Goal: Information Seeking & Learning: Learn about a topic

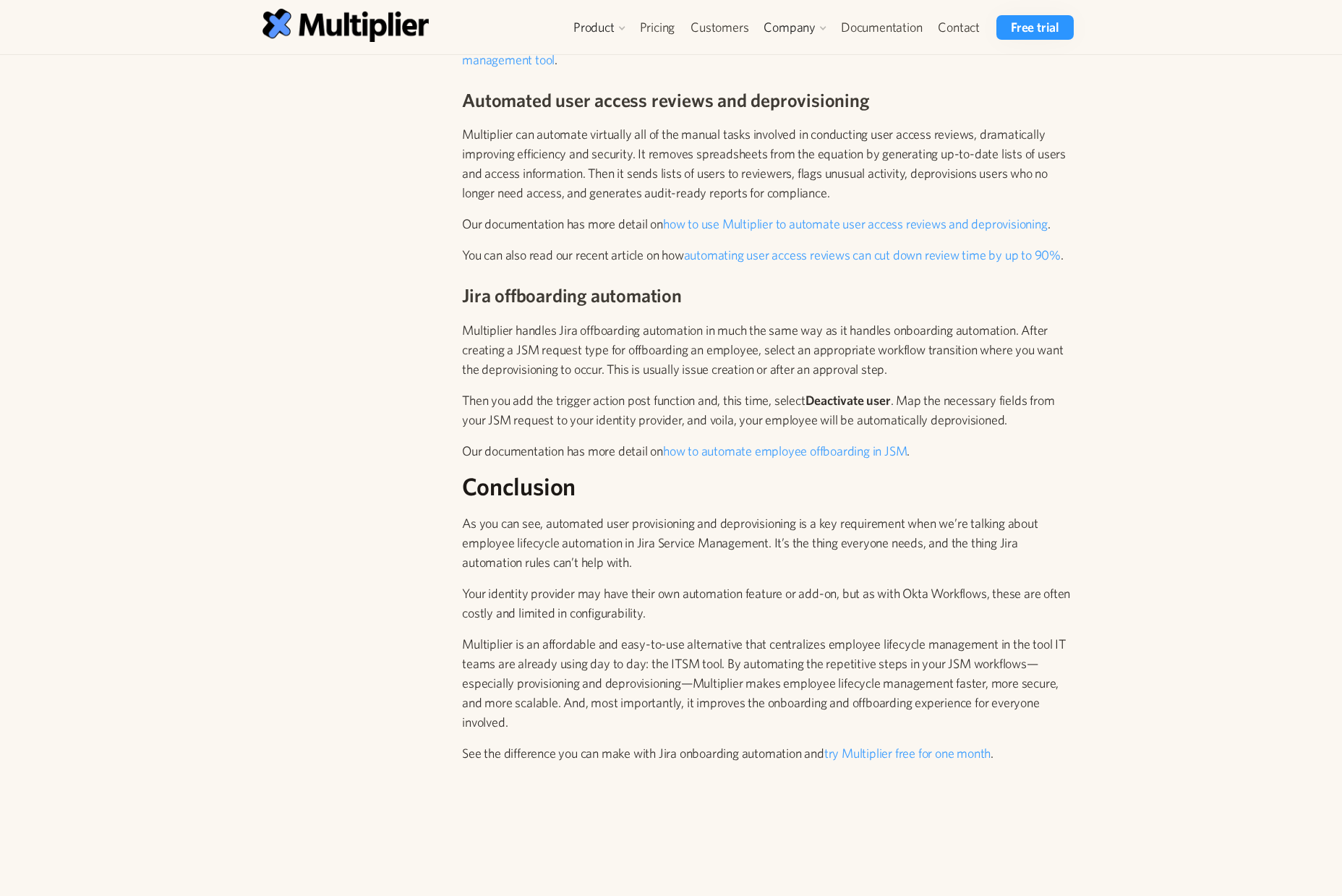
scroll to position [2865, 0]
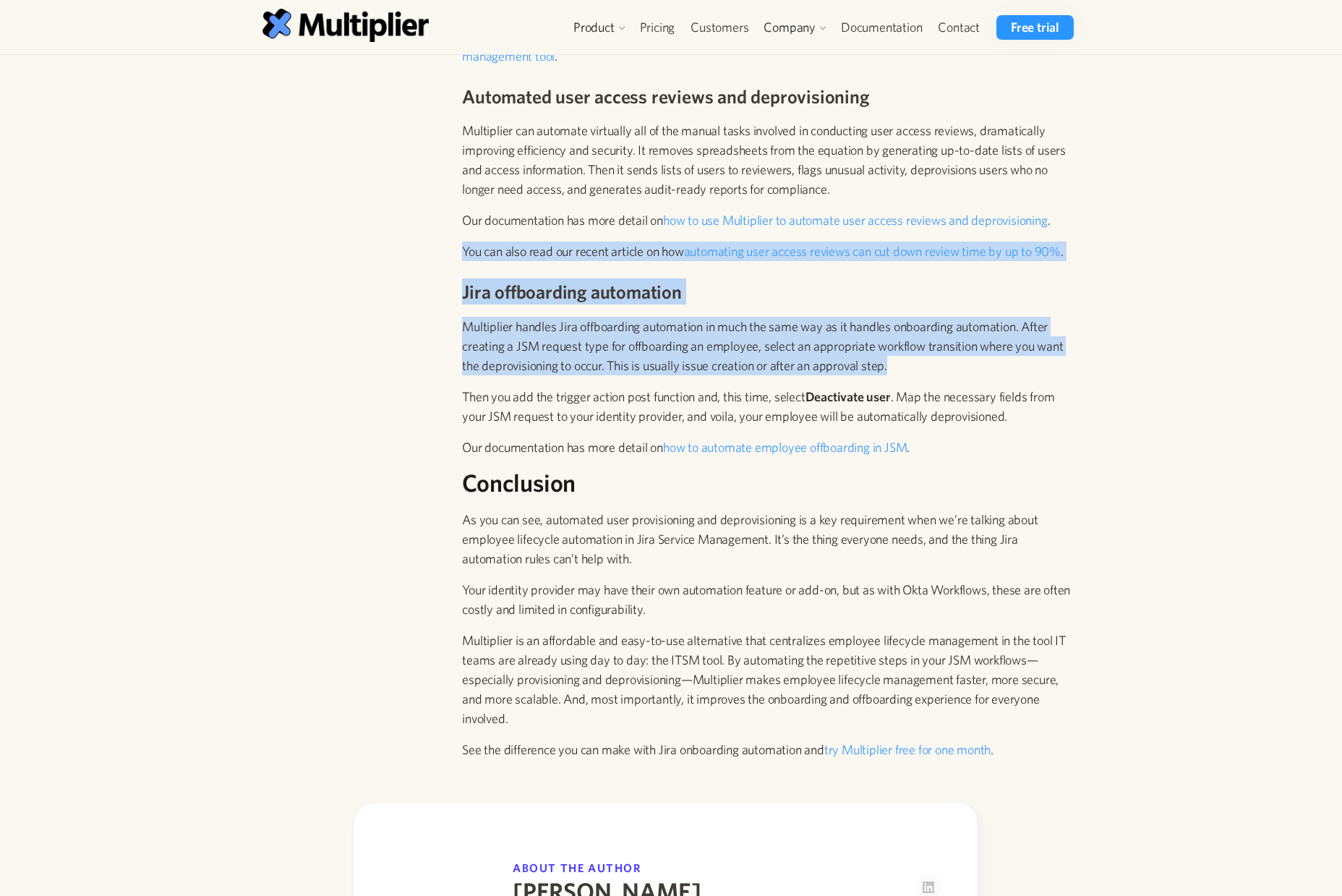
drag, startPoint x: 914, startPoint y: 369, endPoint x: 443, endPoint y: 253, distance: 485.1
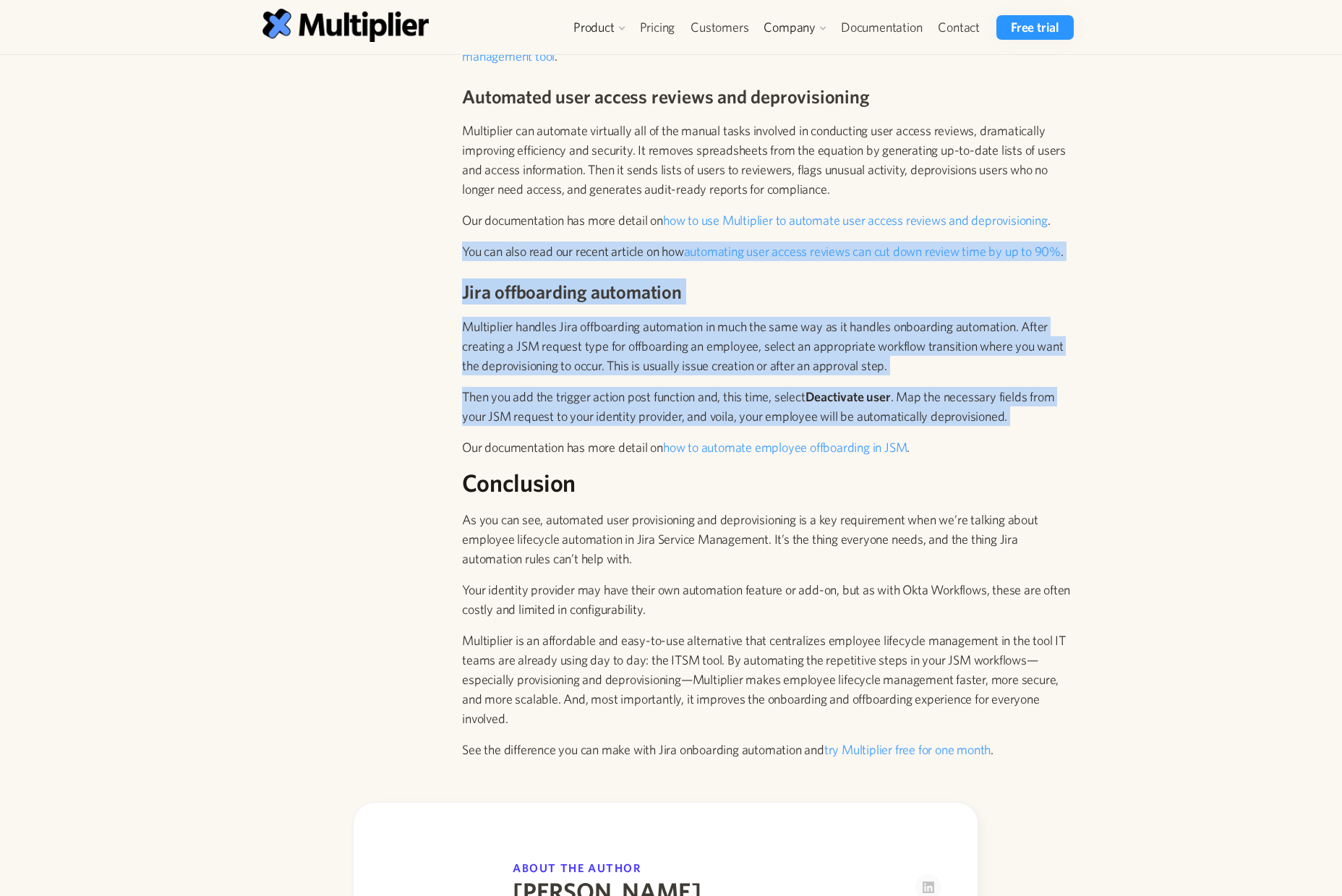
drag, startPoint x: 455, startPoint y: 261, endPoint x: 1042, endPoint y: 425, distance: 609.5
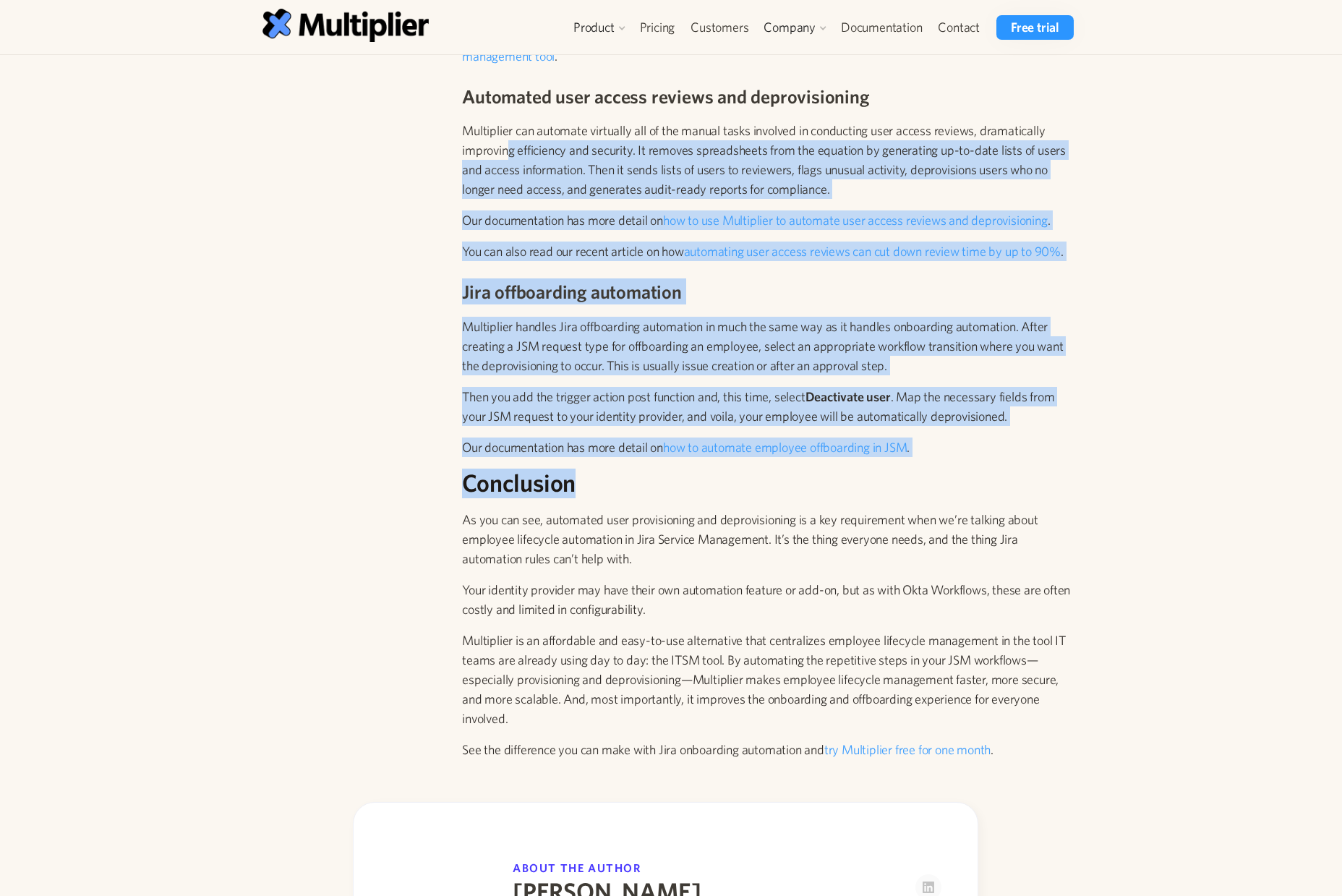
drag, startPoint x: 1022, startPoint y: 469, endPoint x: 509, endPoint y: 150, distance: 604.1
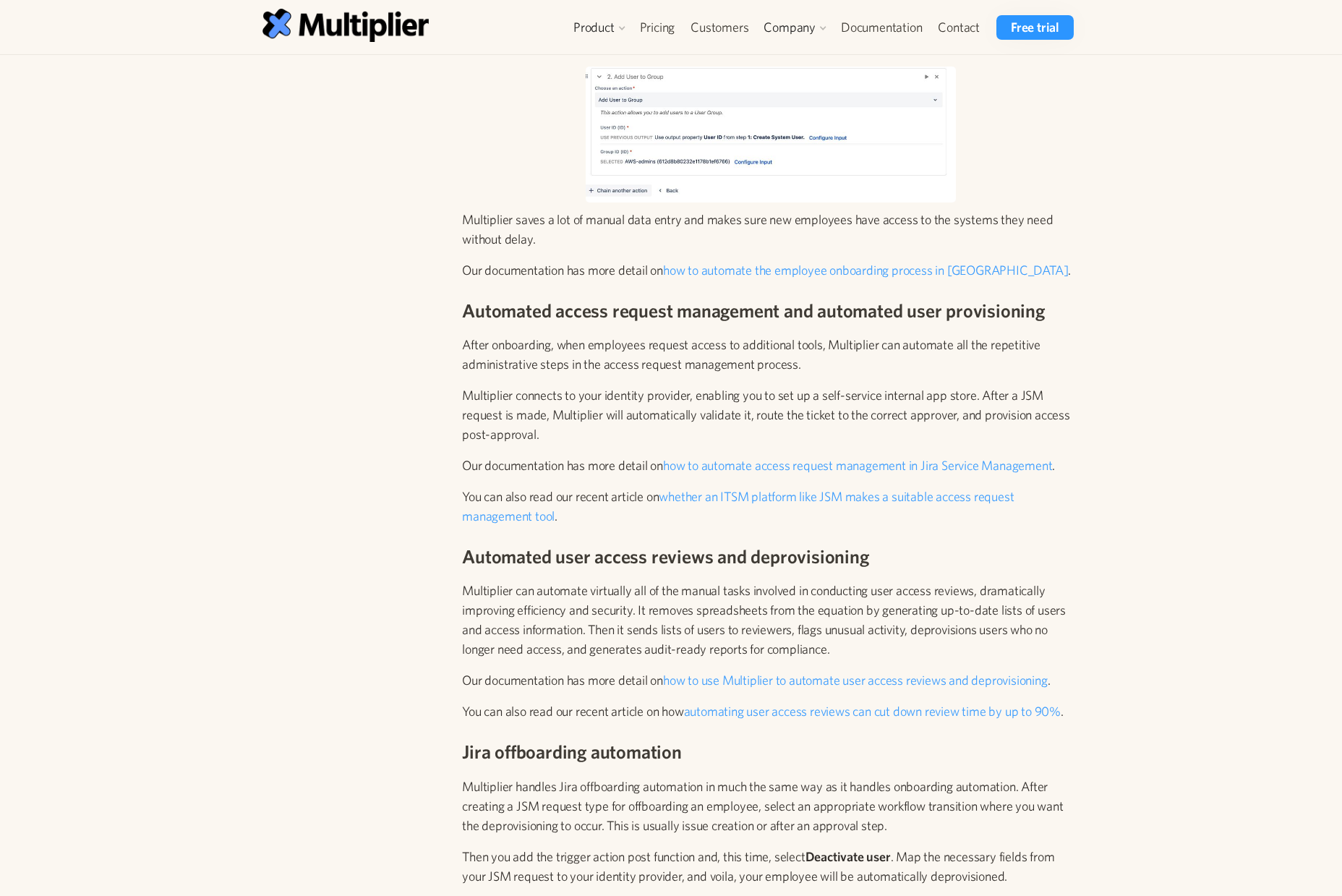
scroll to position [2384, 0]
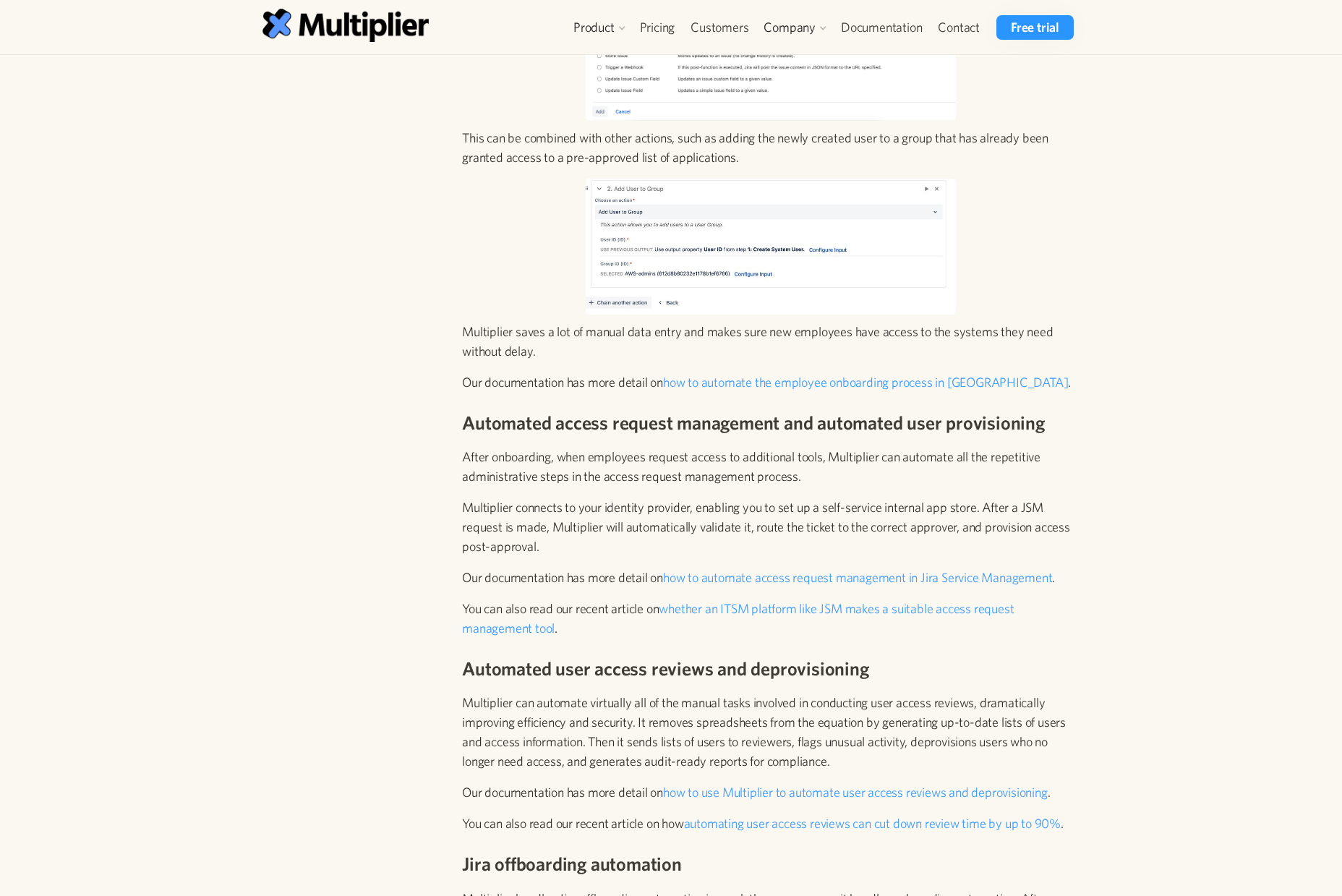
click at [784, 213] on img at bounding box center [771, 246] width 371 height 136
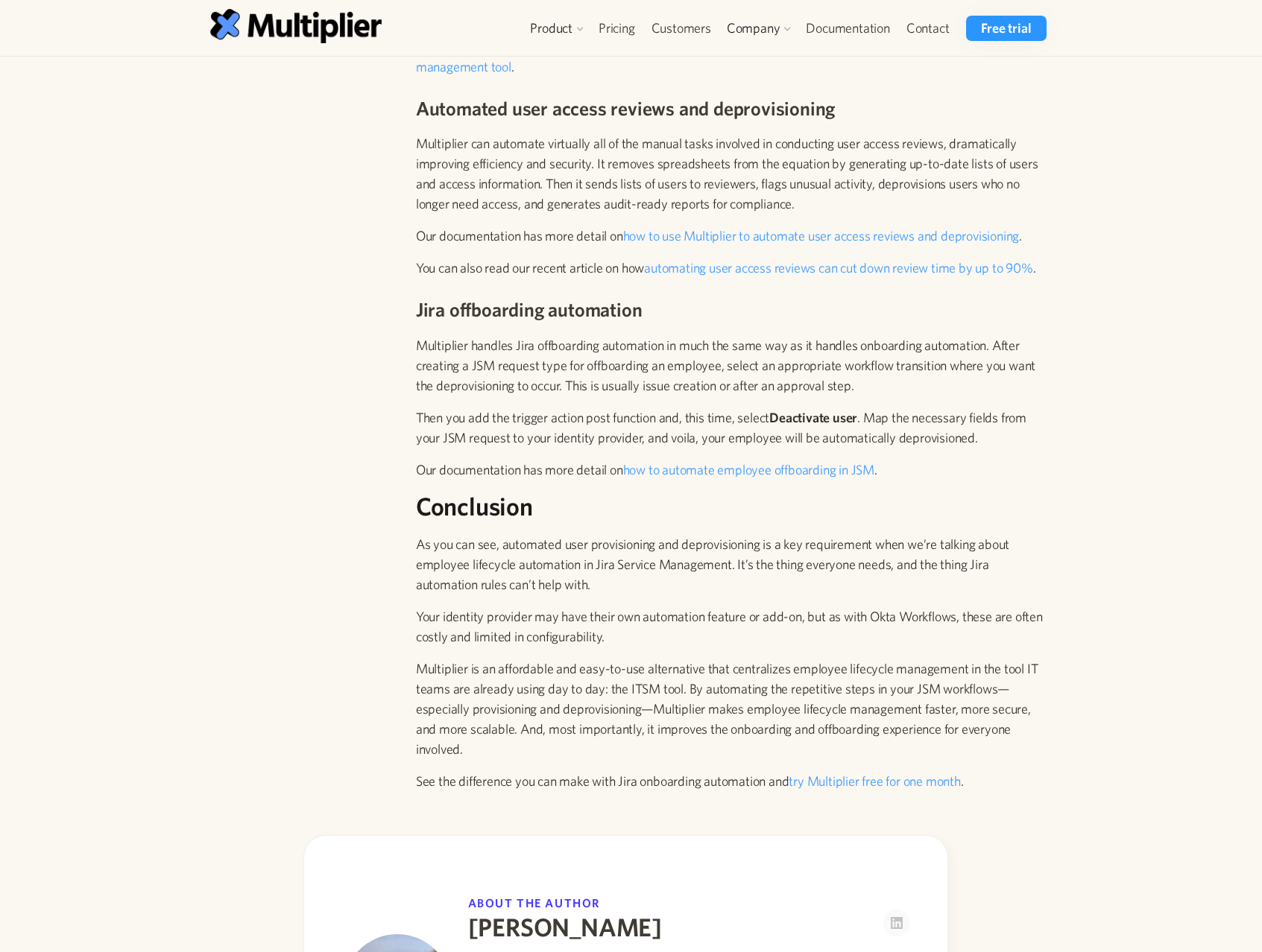
scroll to position [2943, 0]
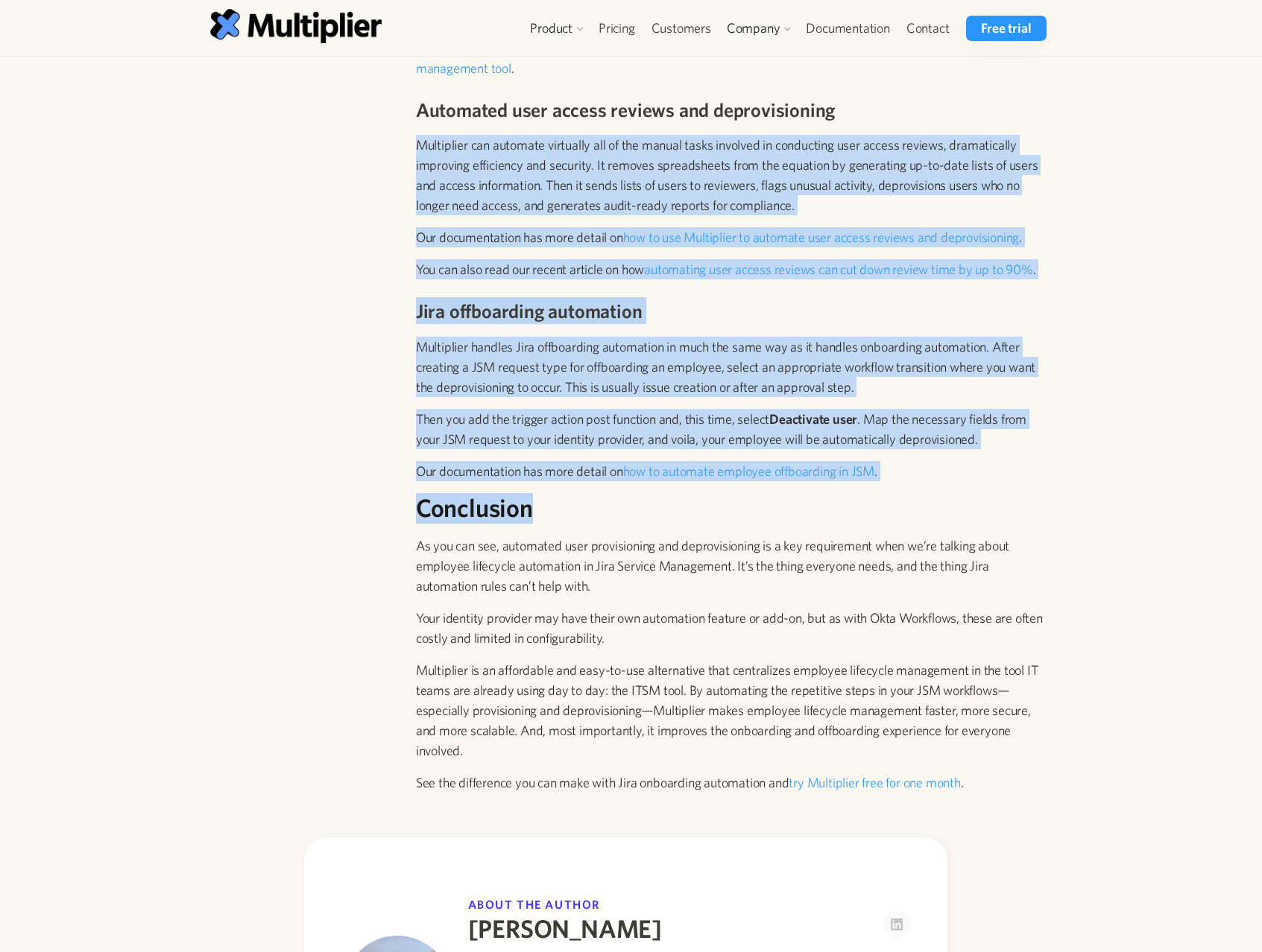
drag, startPoint x: 947, startPoint y: 506, endPoint x: 409, endPoint y: 147, distance: 646.8
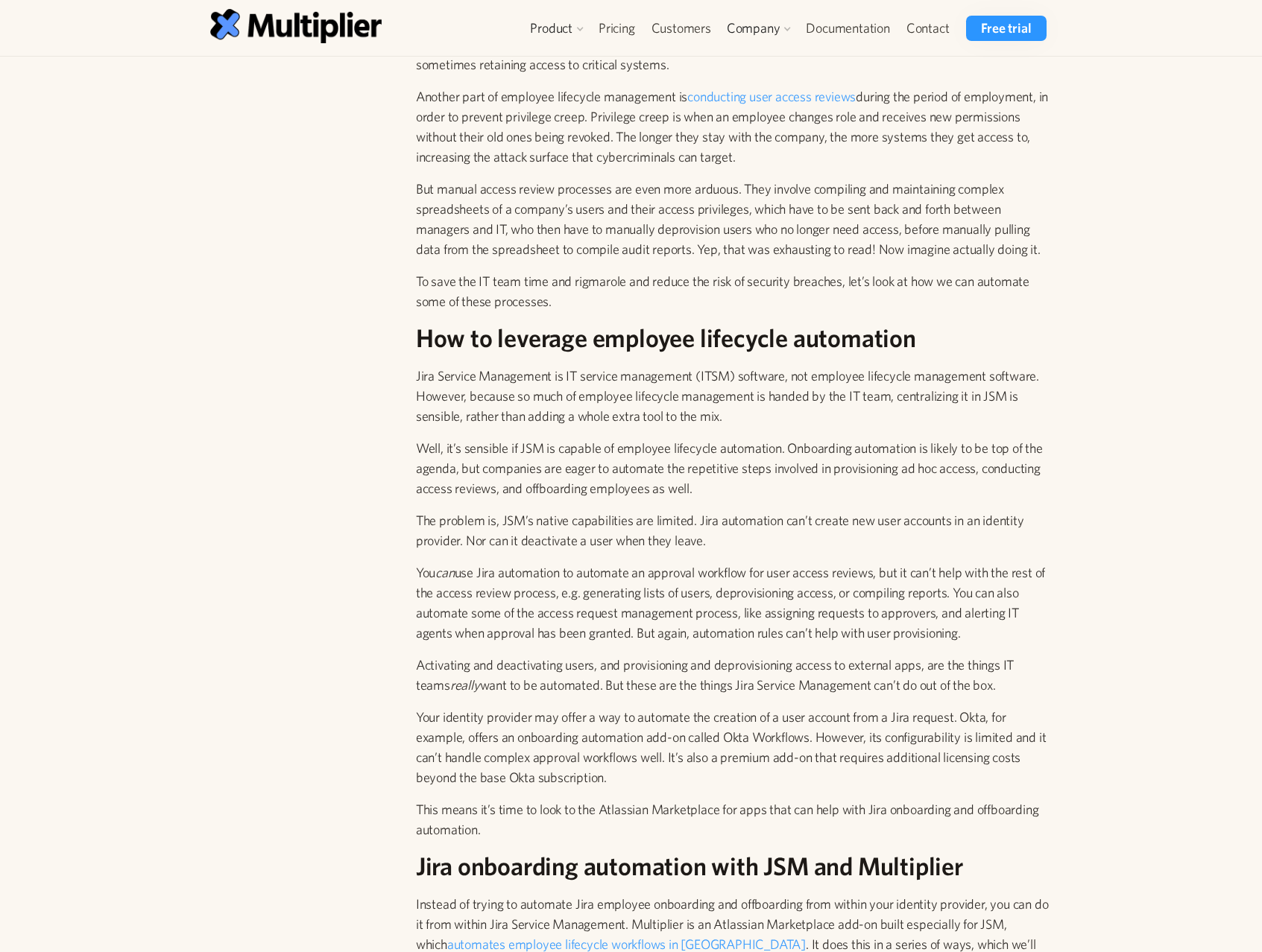
scroll to position [1484, 0]
